Goal: Communication & Community: Connect with others

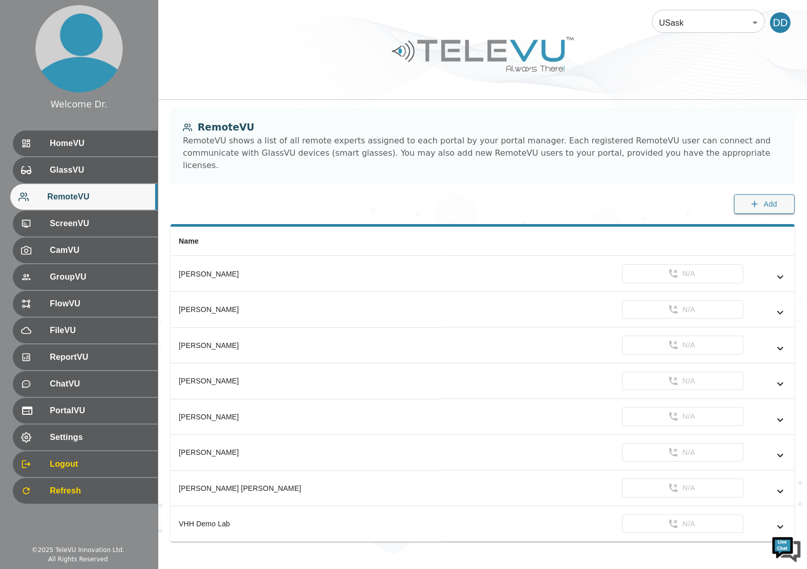
click at [699, 22] on body "Welcome Dr. HomeVU GlassVU RemoteVU ScreenVU CamVU GroupVU FlowVU FileVU Report…" at bounding box center [403, 277] width 807 height 554
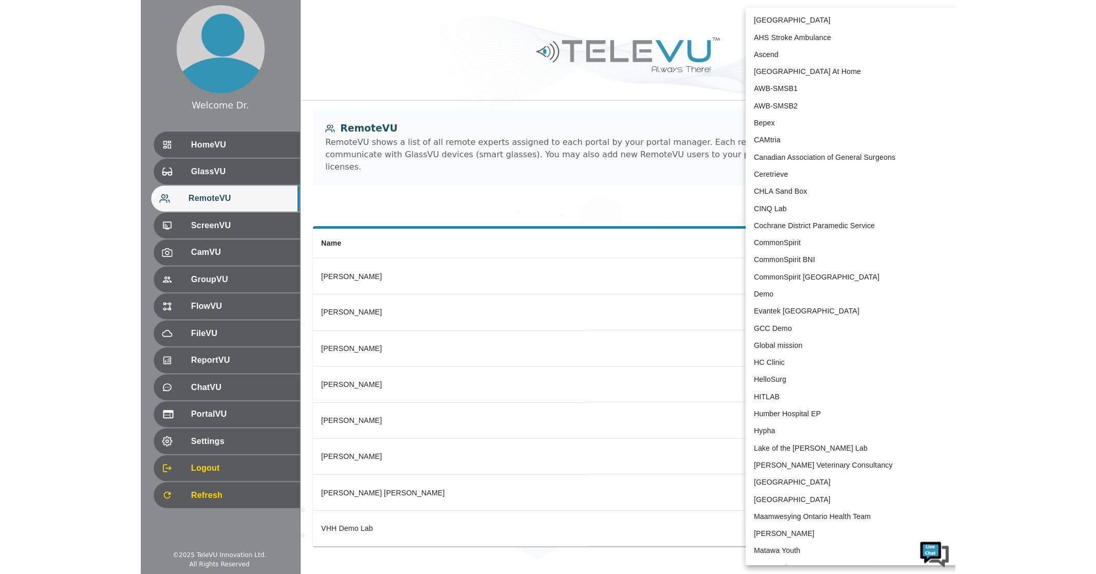
scroll to position [1894, 0]
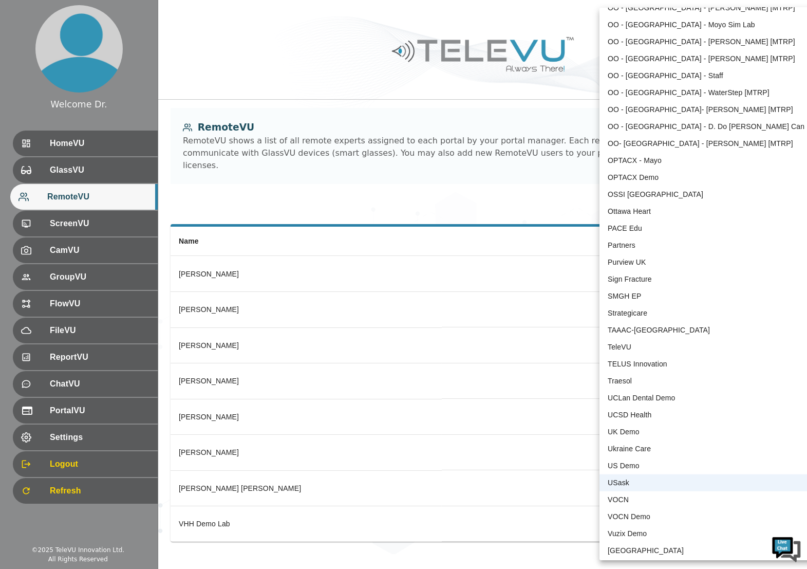
click at [635, 346] on li "TeleVU" at bounding box center [706, 347] width 213 height 17
type input "1"
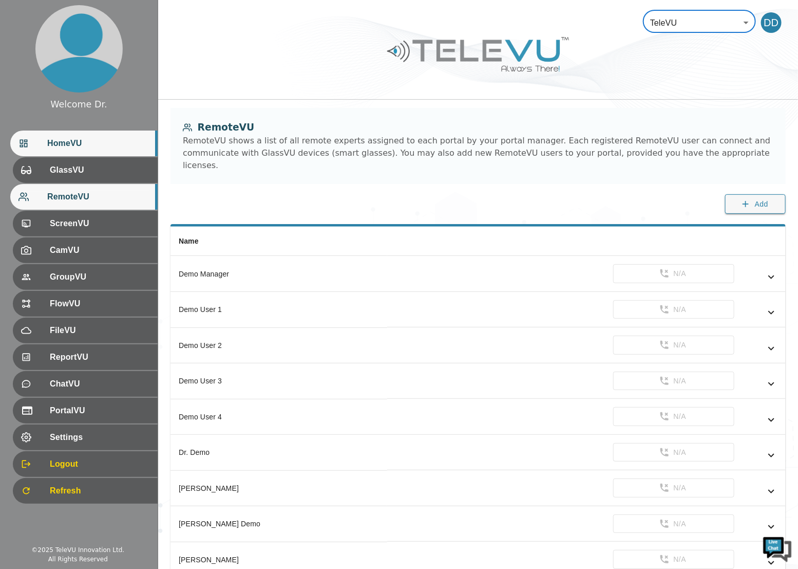
click at [93, 146] on span "HomeVU" at bounding box center [98, 143] width 102 height 12
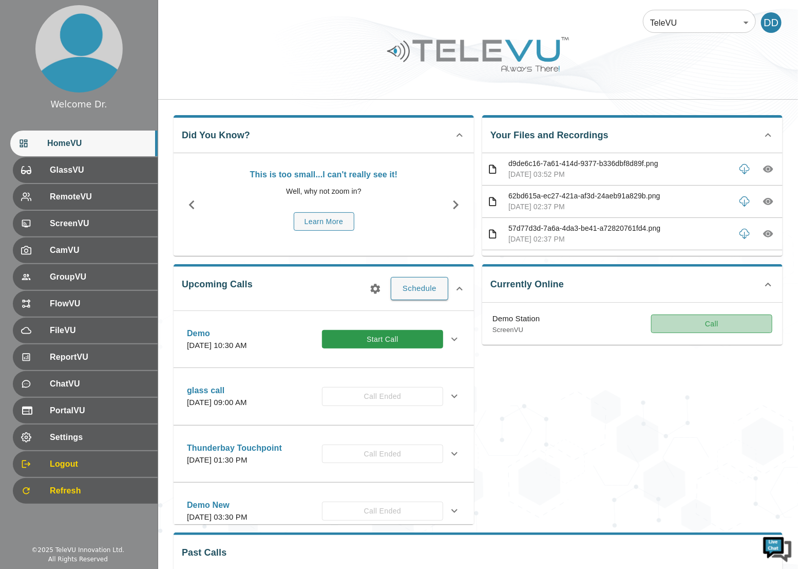
click at [723, 322] on button "Call" at bounding box center [711, 323] width 121 height 19
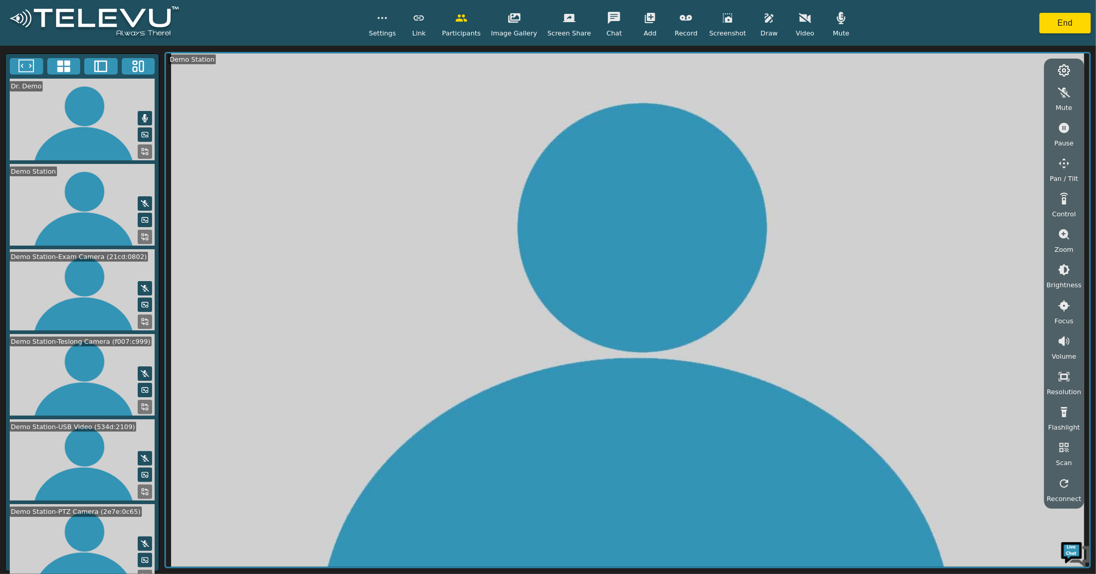
click at [64, 67] on icon at bounding box center [63, 66] width 15 height 15
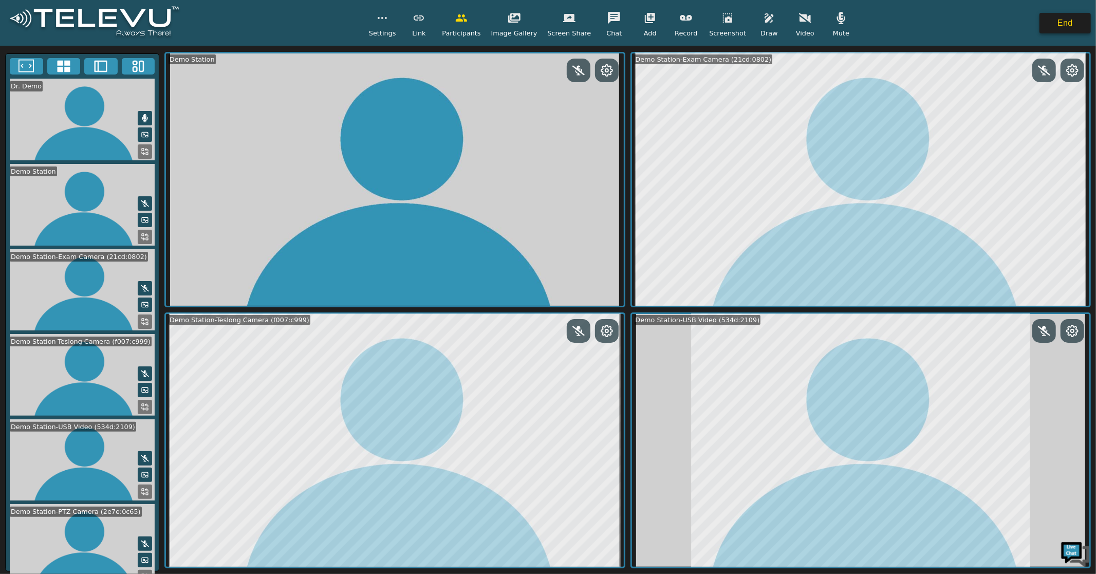
click at [807, 20] on button "End" at bounding box center [1064, 23] width 51 height 21
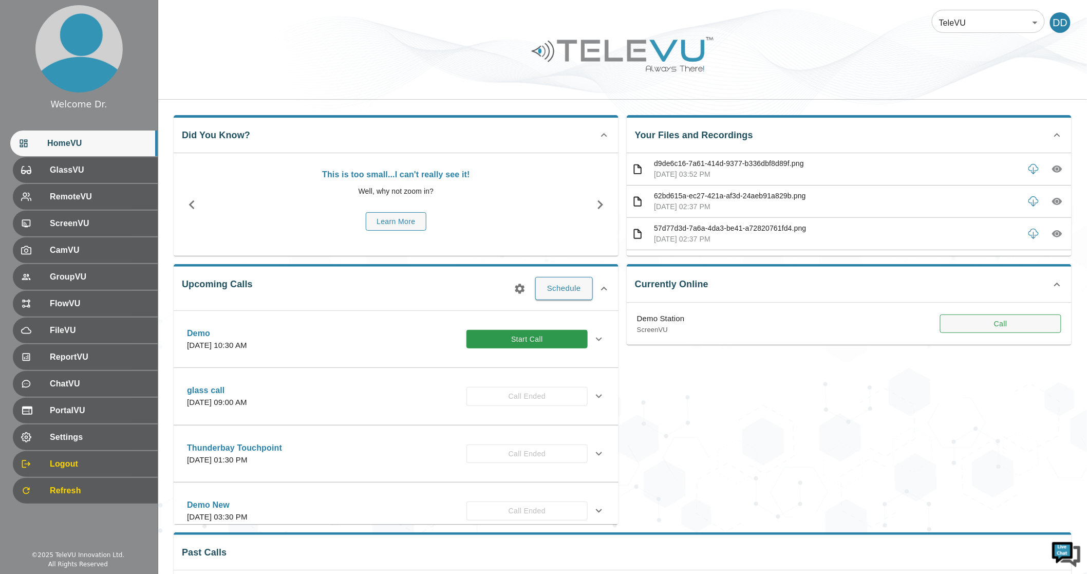
click at [807, 321] on button "Call" at bounding box center [1000, 323] width 121 height 19
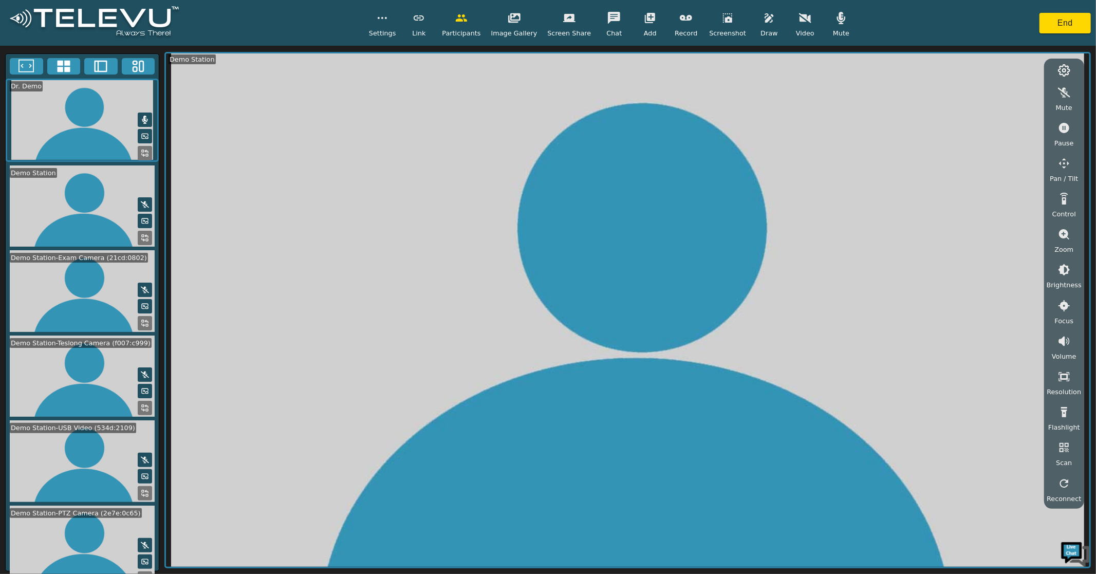
click at [64, 60] on icon at bounding box center [63, 66] width 15 height 15
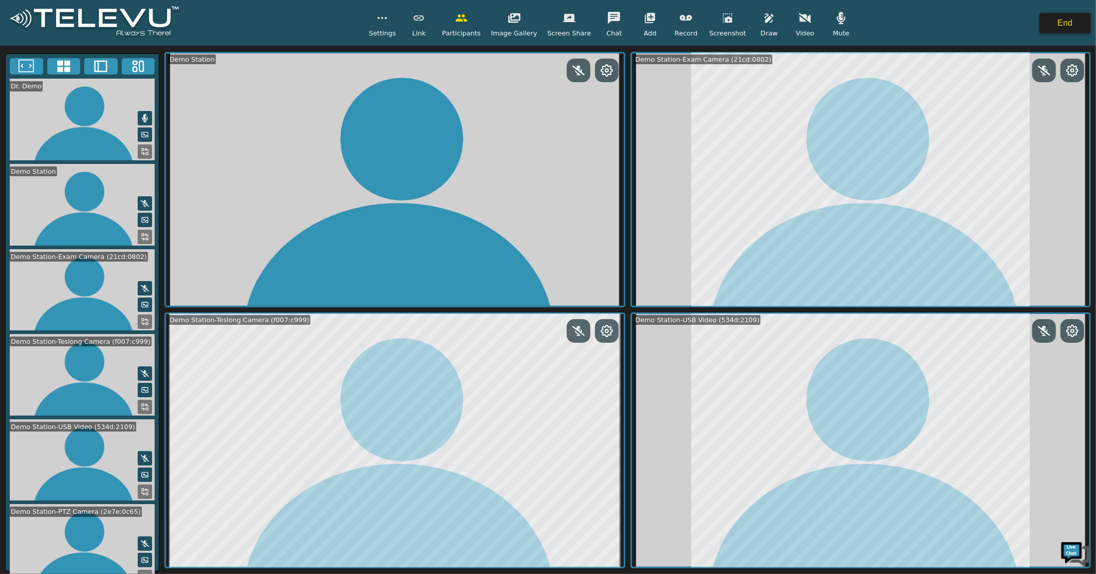
click at [807, 26] on button "End" at bounding box center [1064, 23] width 51 height 21
